Goal: Information Seeking & Learning: Learn about a topic

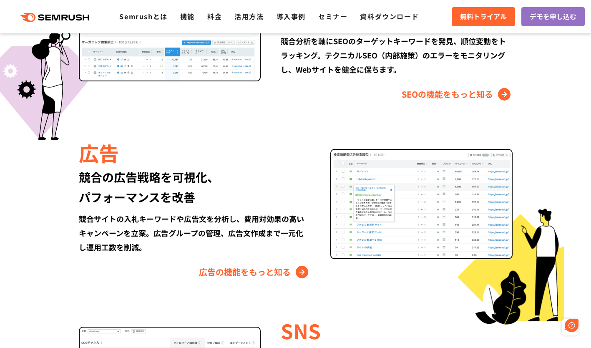
scroll to position [917, 0]
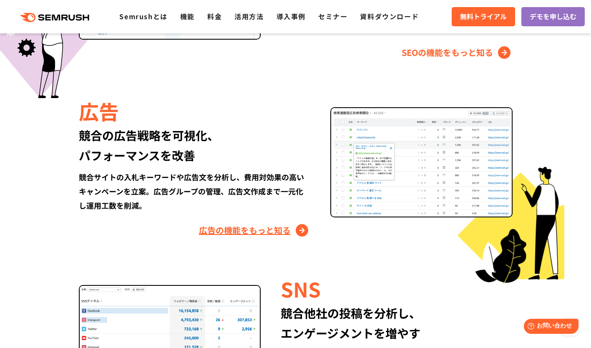
click at [269, 227] on link "広告の機能をもっと知る" at bounding box center [254, 230] width 111 height 13
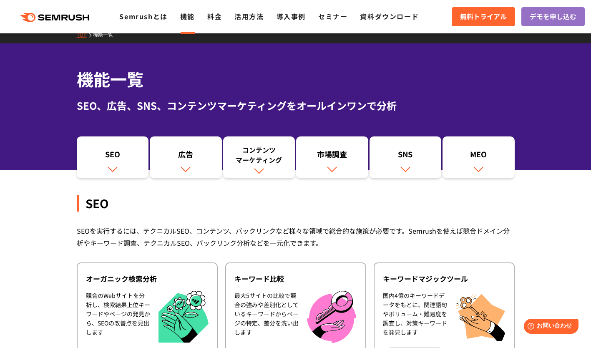
scroll to position [12, 0]
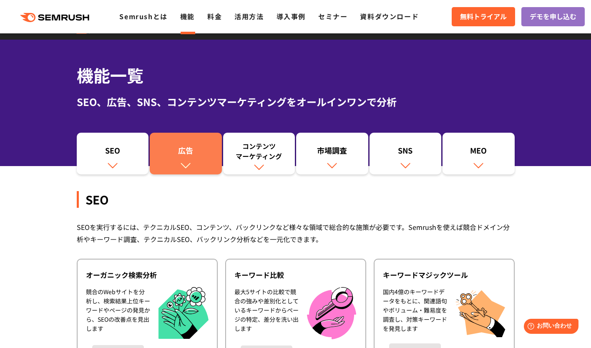
click at [181, 151] on div "広告" at bounding box center [186, 152] width 64 height 14
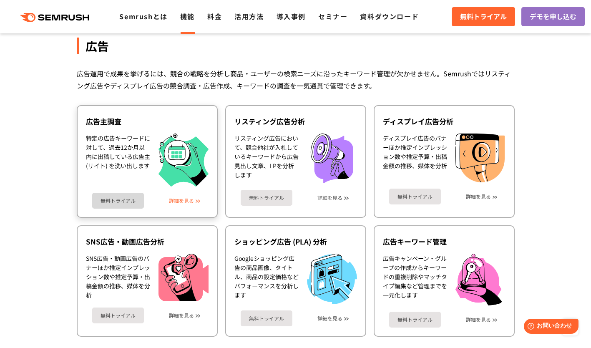
click at [183, 199] on link "詳細を見る" at bounding box center [181, 201] width 25 height 6
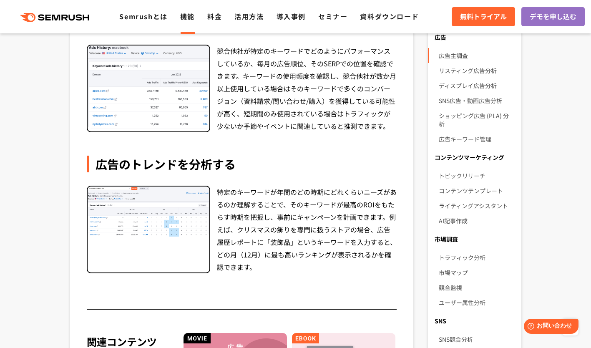
scroll to position [500, 0]
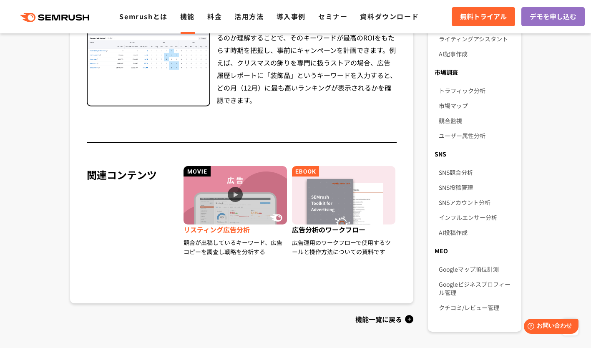
click at [236, 195] on img at bounding box center [234, 195] width 103 height 58
